Goal: Communication & Community: Participate in discussion

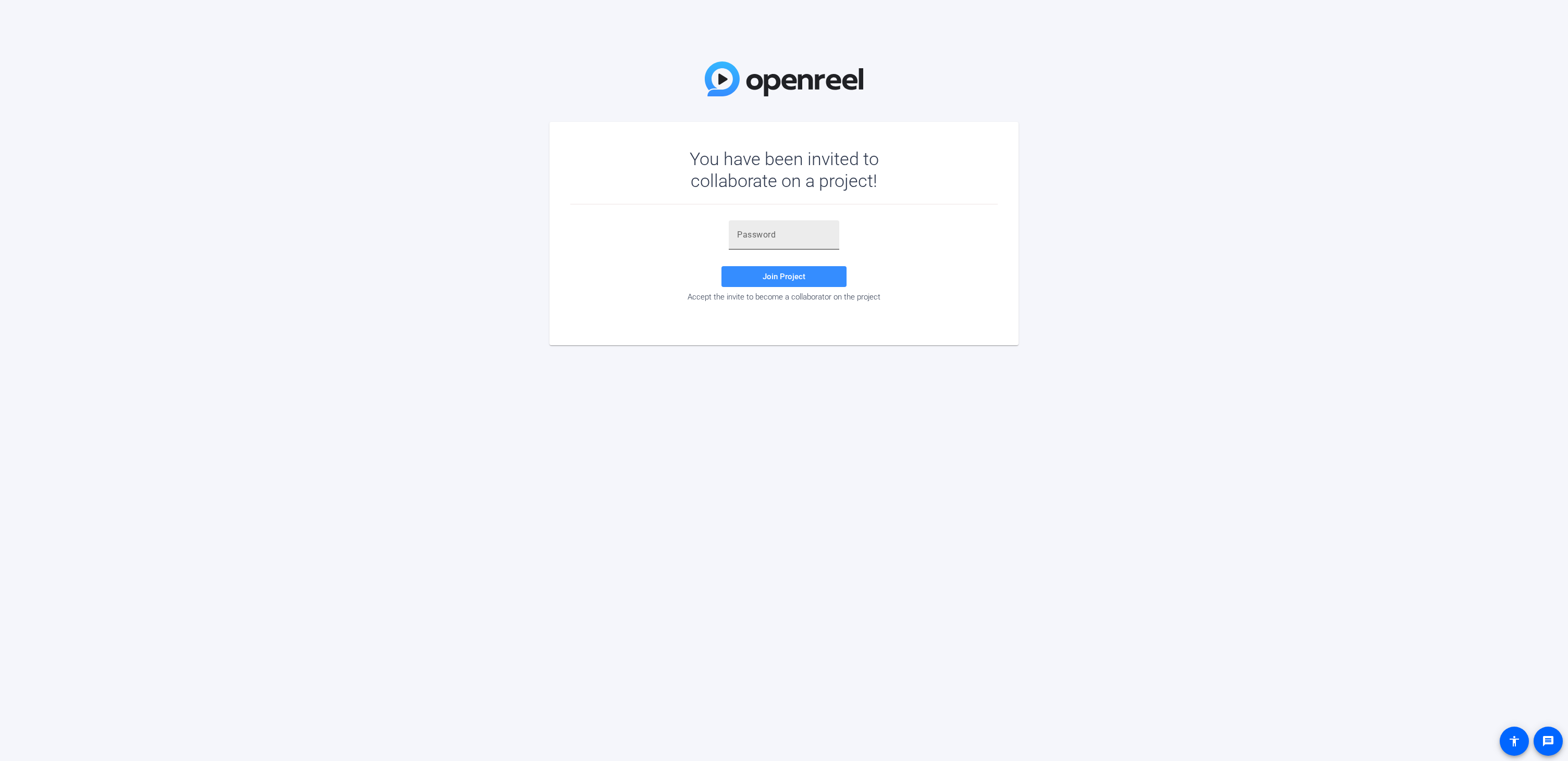
click at [775, 225] on div at bounding box center [784, 235] width 94 height 29
click at [772, 244] on div at bounding box center [784, 235] width 94 height 29
paste input "GMxM@C"
type input "GMxM@C"
click at [763, 274] on span "Join Project" at bounding box center [784, 276] width 43 height 9
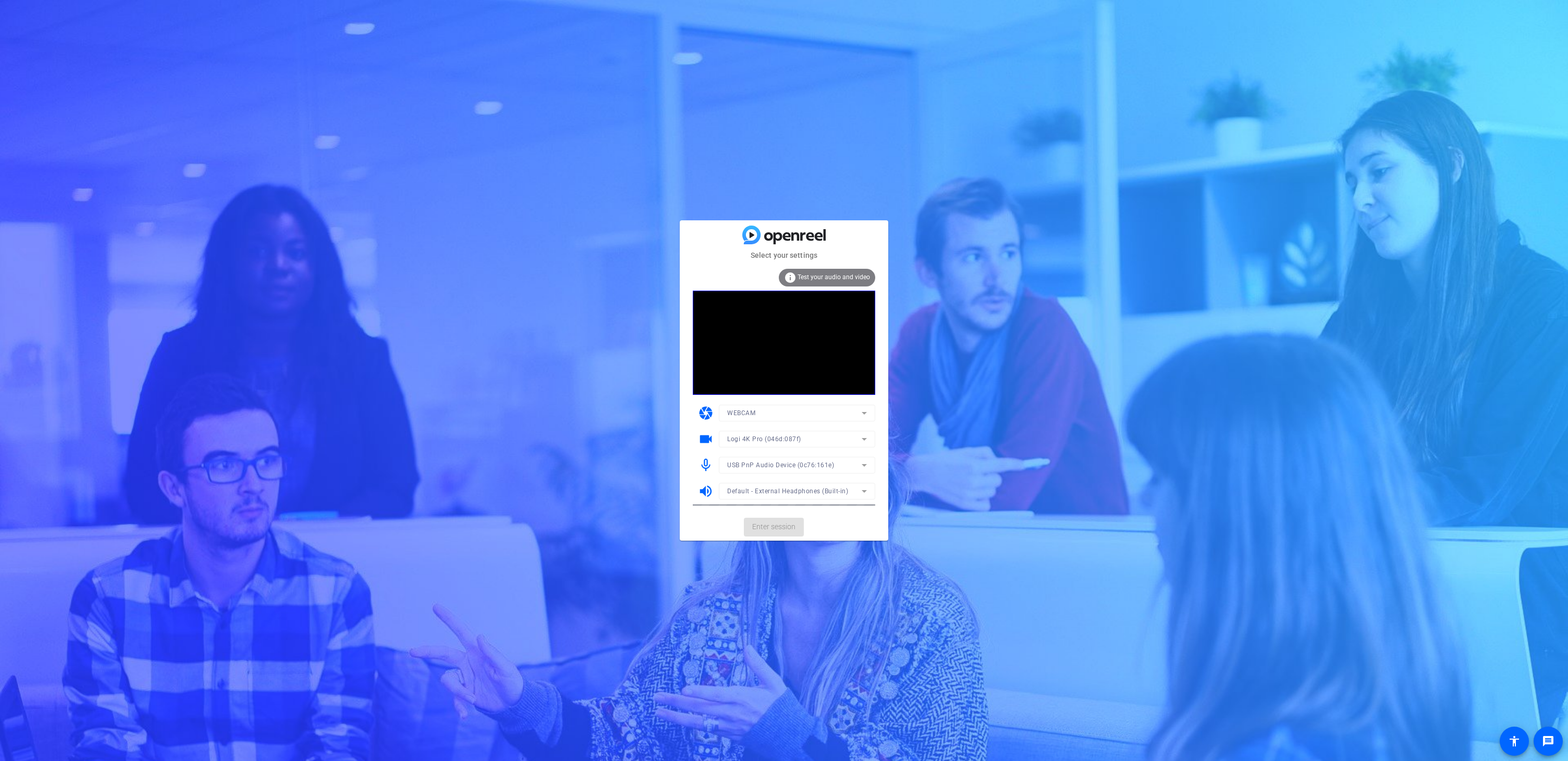
click at [766, 530] on mat-card-actions "Enter session" at bounding box center [784, 527] width 209 height 27
click at [763, 527] on span "Enter session" at bounding box center [774, 527] width 43 height 11
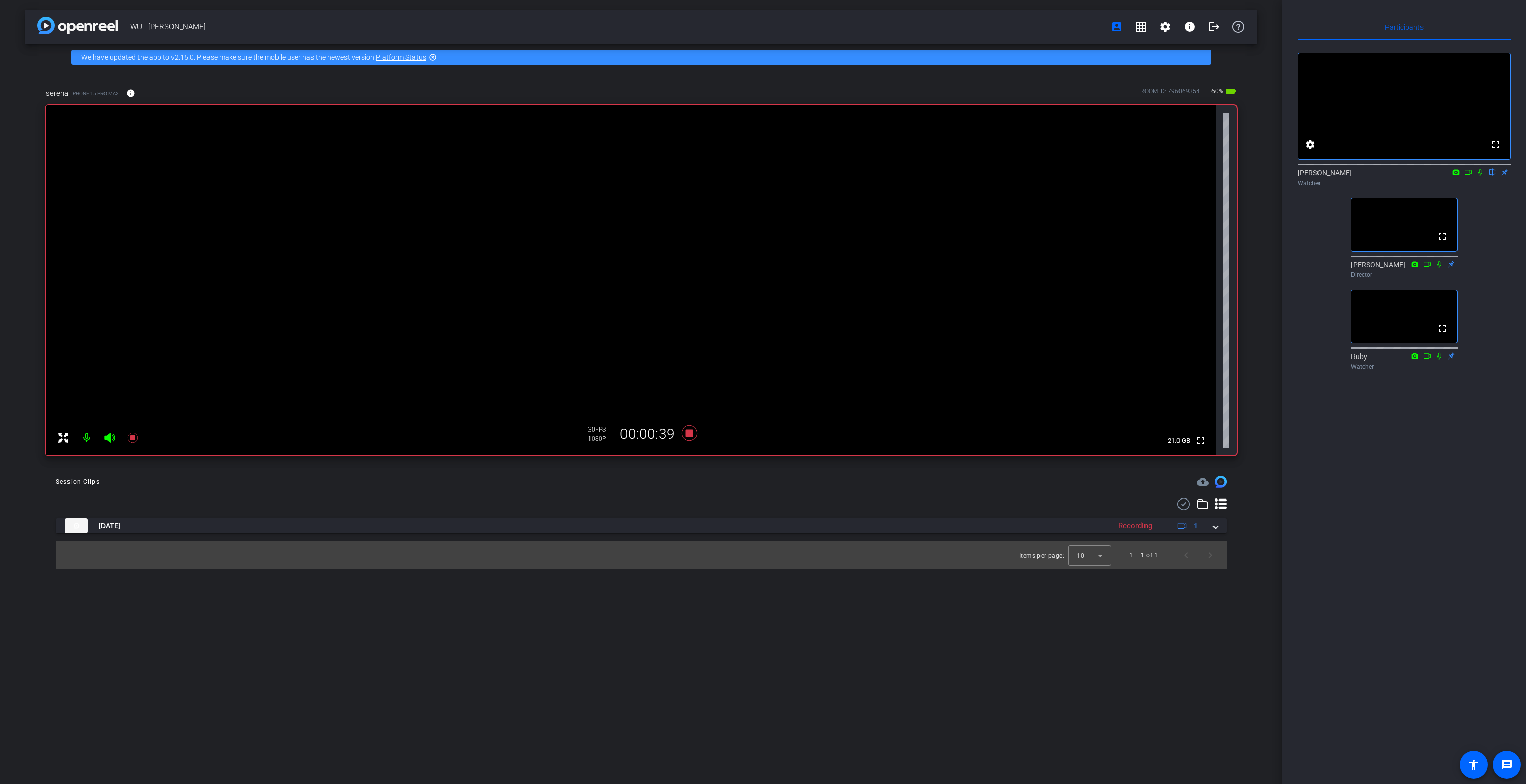
click at [1482, 176] on icon at bounding box center [1480, 172] width 8 height 7
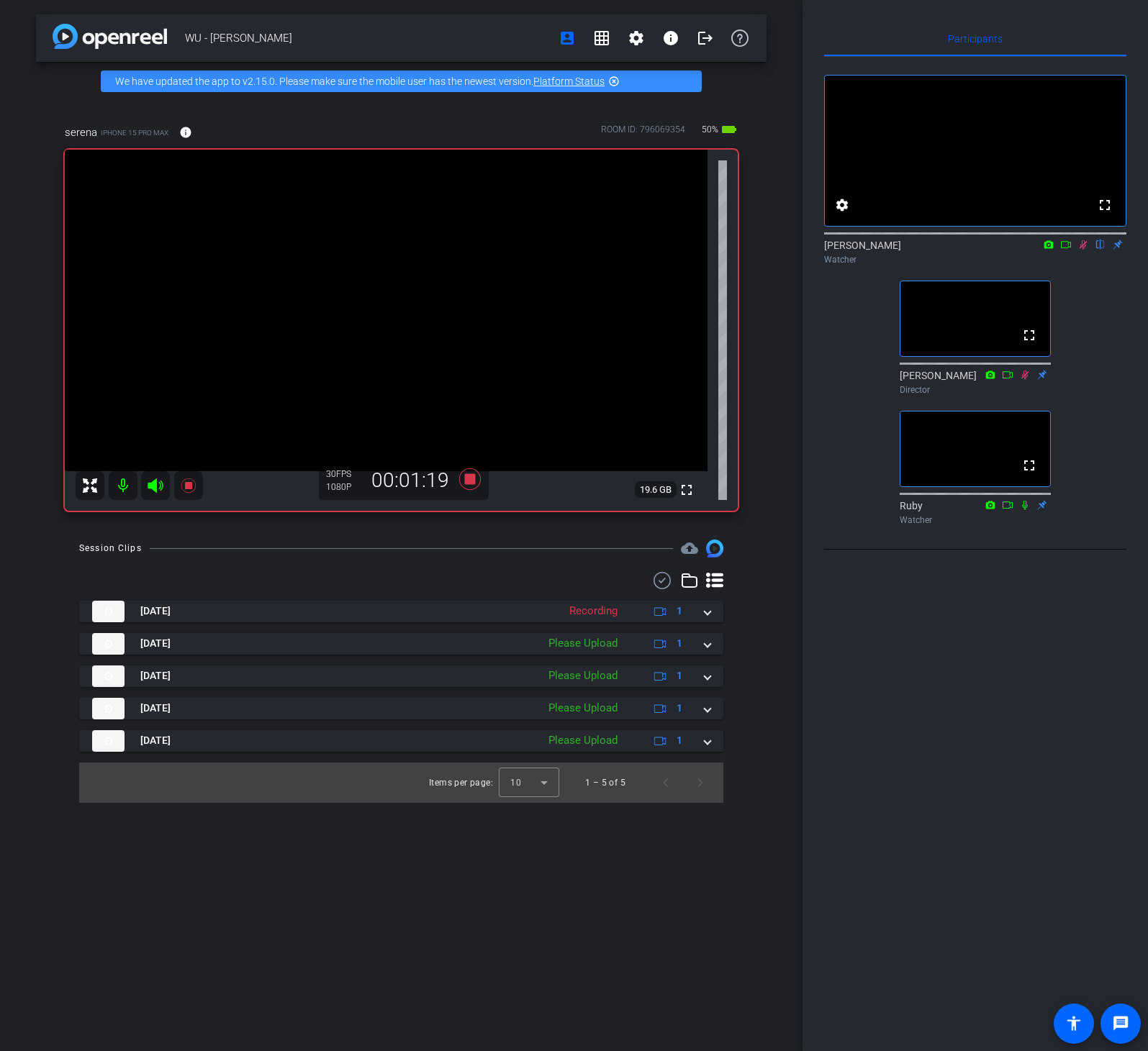
click at [771, 449] on div "WU - [PERSON_NAME] account_box grid_on settings info logout We have updated the…" at bounding box center [401, 525] width 803 height 1051
click at [176, 133] on span at bounding box center [185, 132] width 34 height 34
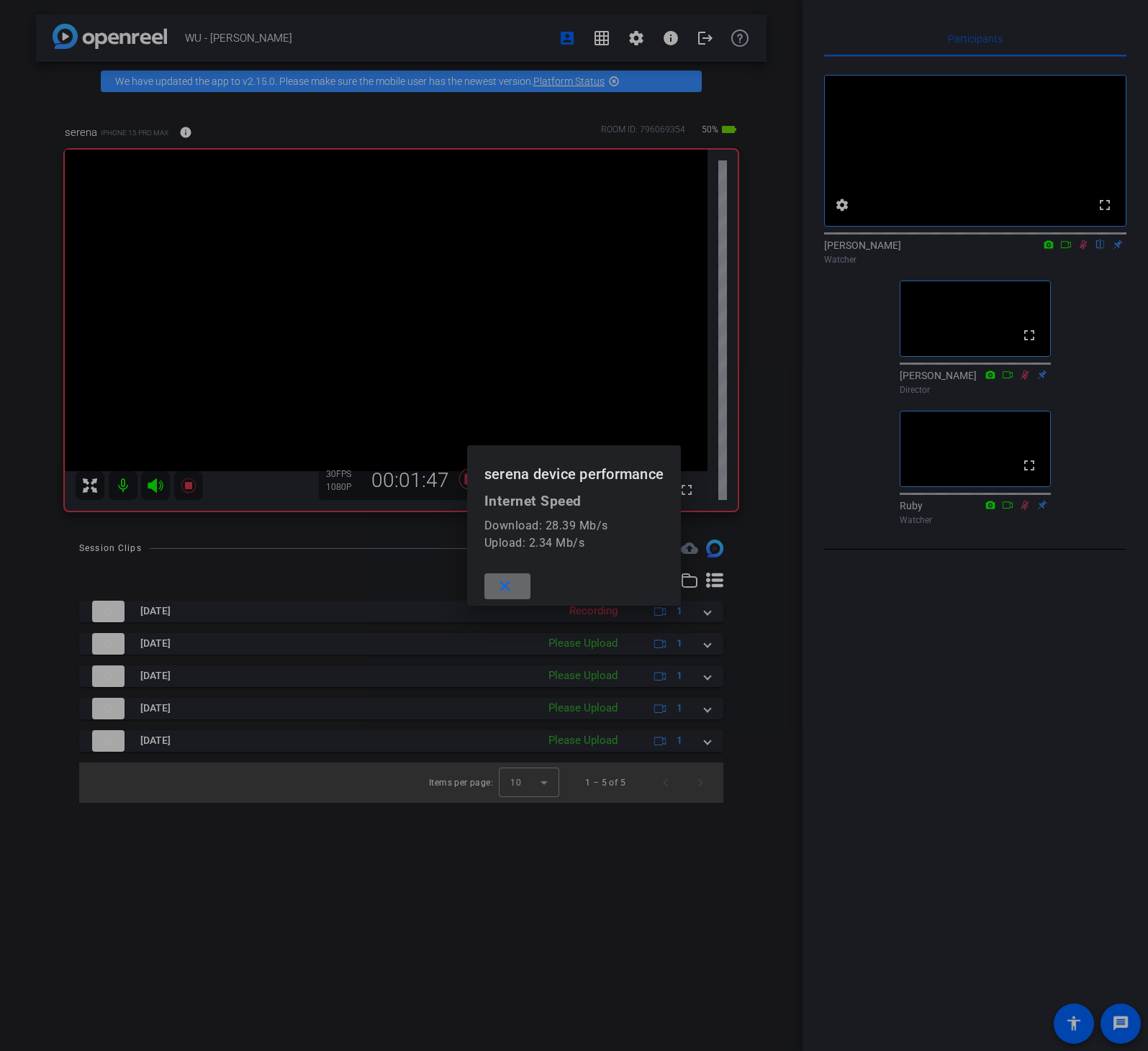
click at [496, 584] on mat-icon "close" at bounding box center [504, 586] width 18 height 18
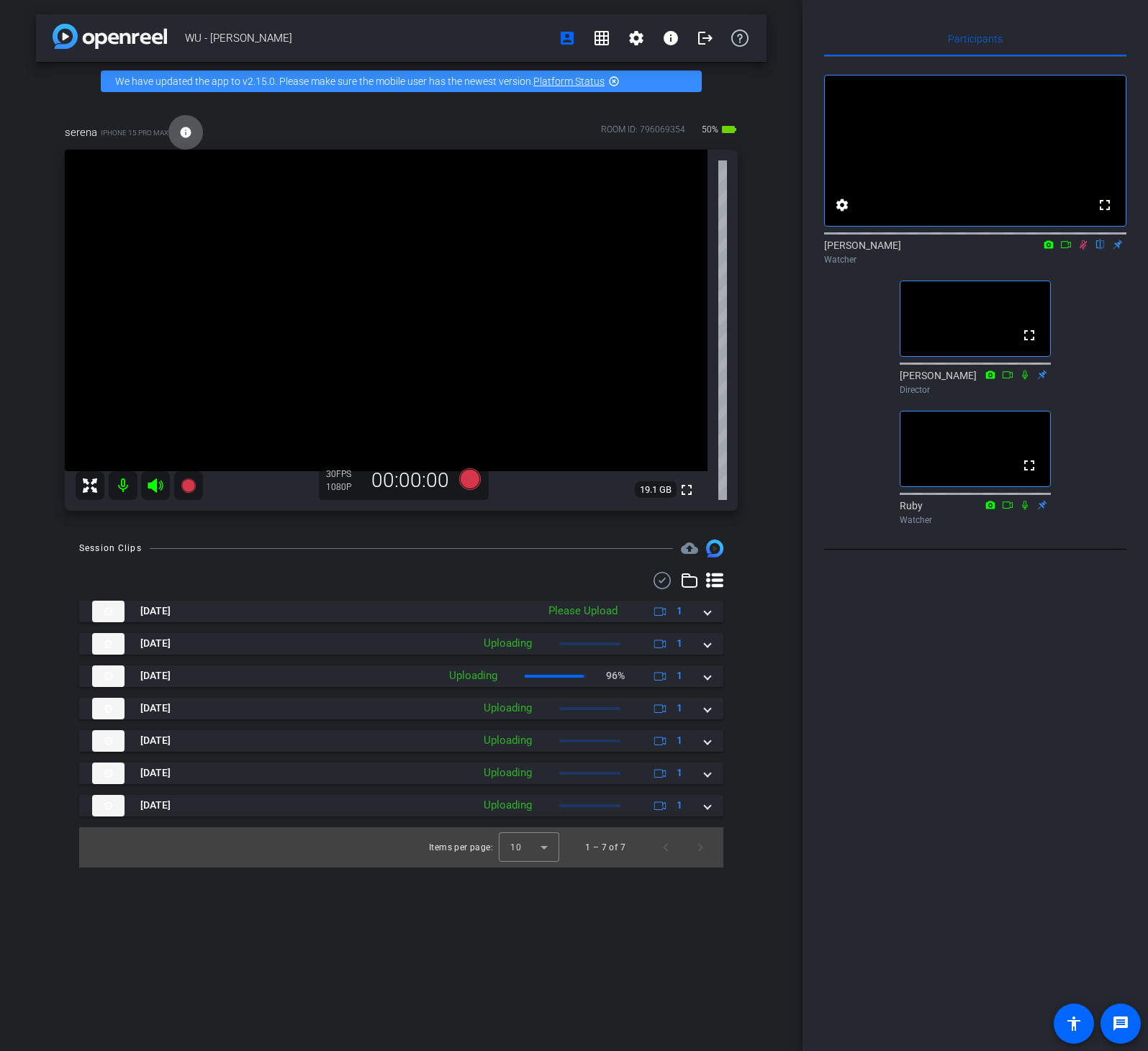
click at [803, 451] on div "Participants fullscreen settings [PERSON_NAME] flip Watcher fullscreen [PERSON_…" at bounding box center [975, 525] width 345 height 1051
click at [846, 355] on div "fullscreen settings [PERSON_NAME] flip Watcher fullscreen [PERSON_NAME] Directo…" at bounding box center [976, 294] width 303 height 474
click at [1003, 794] on div "Participants fullscreen settings [PERSON_NAME] flip Watcher fullscreen [PERSON_…" at bounding box center [975, 525] width 345 height 1051
click at [763, 373] on div "serena iPhone 15 Pro Max info ROOM ID: 796069354 45% battery_std fullscreen 19.…" at bounding box center [401, 313] width 730 height 424
click at [1082, 250] on icon at bounding box center [1083, 244] width 8 height 9
